Goal: Task Accomplishment & Management: Use online tool/utility

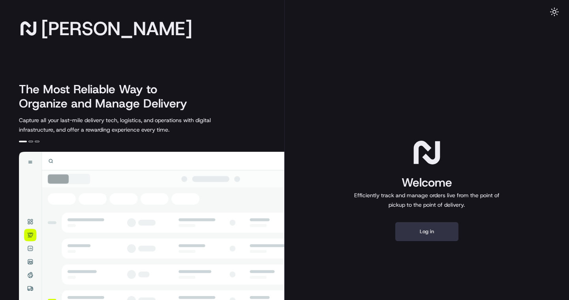
click at [434, 231] on button "Log in" at bounding box center [426, 231] width 63 height 19
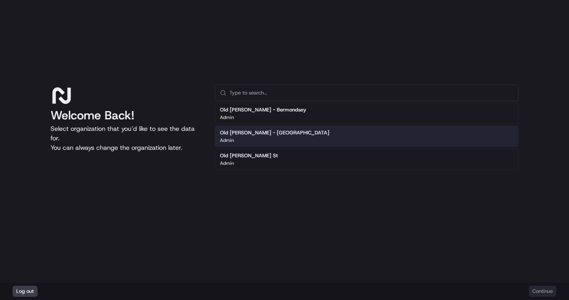
click at [279, 135] on h2 "Old [PERSON_NAME] - [GEOGRAPHIC_DATA]" at bounding box center [274, 132] width 109 height 7
click at [261, 137] on div "Admin" at bounding box center [274, 140] width 109 height 6
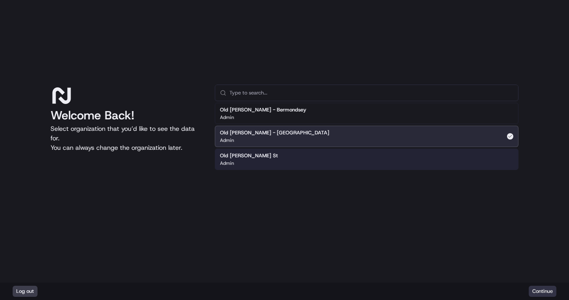
click at [540, 291] on button "Continue" at bounding box center [543, 291] width 28 height 11
